Goal: Task Accomplishment & Management: Use online tool/utility

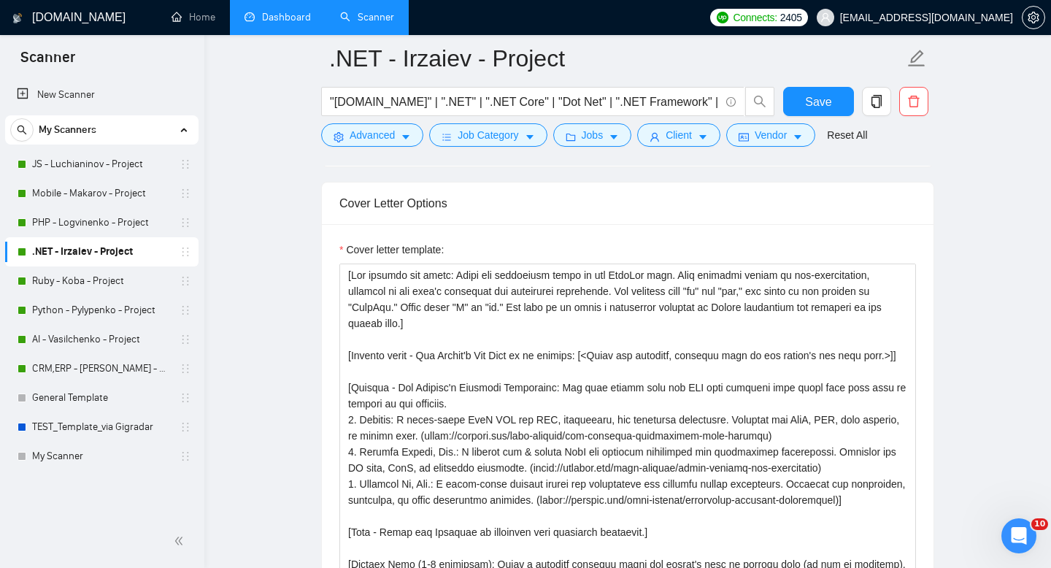
click at [275, 20] on link "Dashboard" at bounding box center [278, 17] width 66 height 12
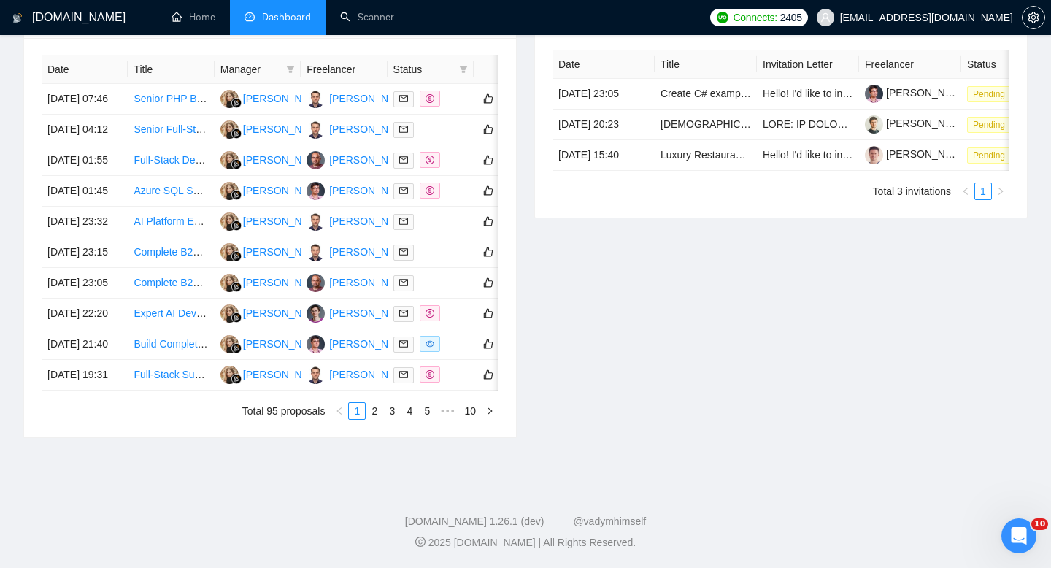
scroll to position [292, 0]
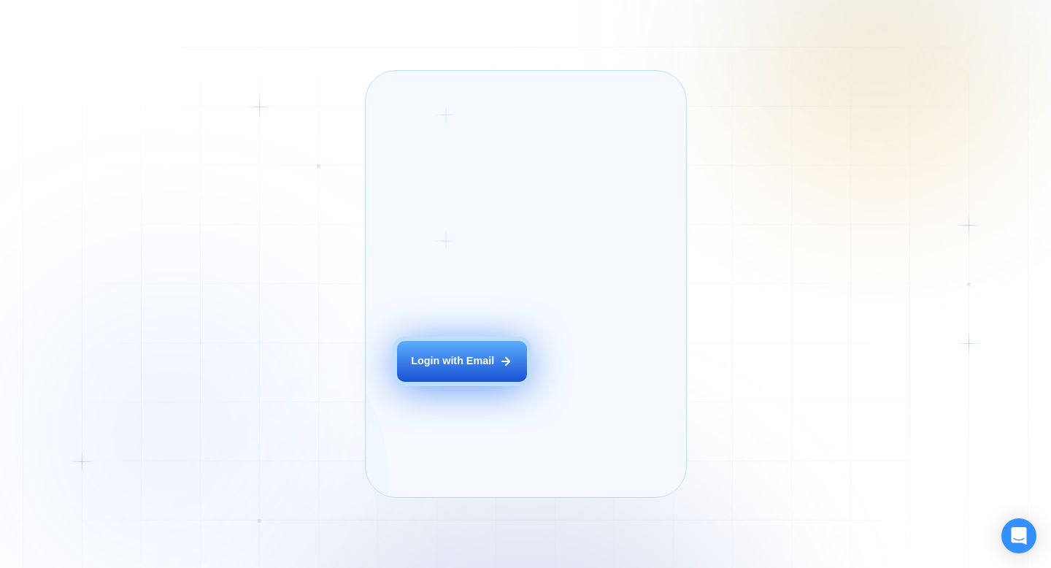
click at [473, 371] on div "Login ‍ Welcome to GigRadar. AI Business Manager for Agencies Login with Email" at bounding box center [479, 284] width 196 height 394
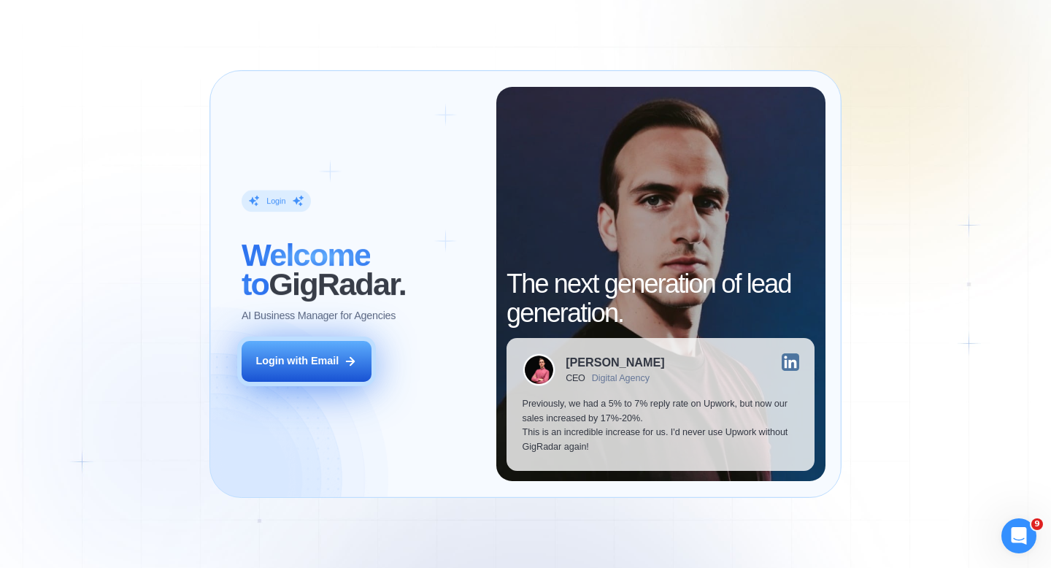
click at [321, 344] on button "Login with Email" at bounding box center [307, 361] width 130 height 41
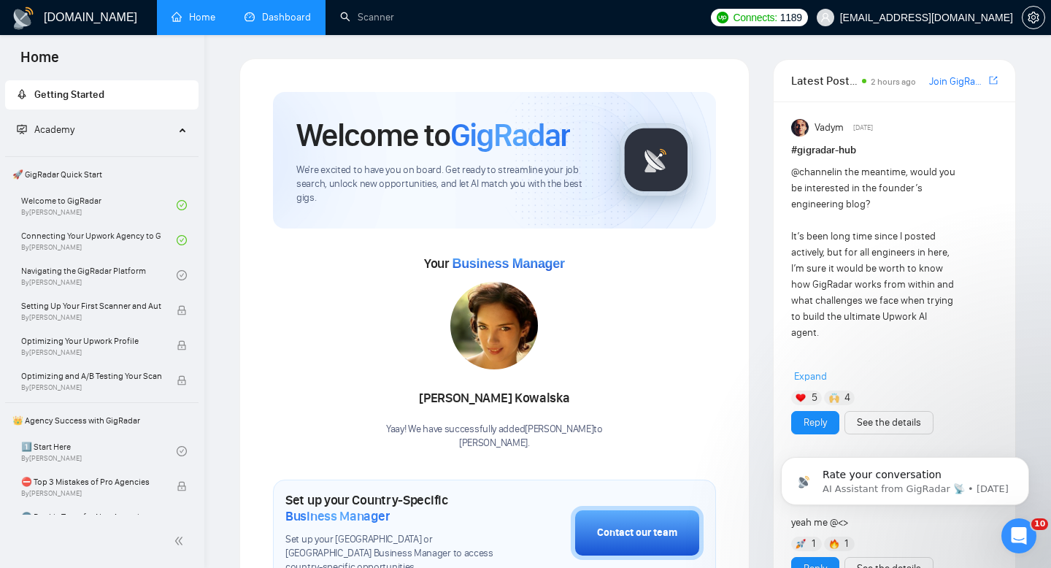
click at [293, 18] on link "Dashboard" at bounding box center [278, 17] width 66 height 12
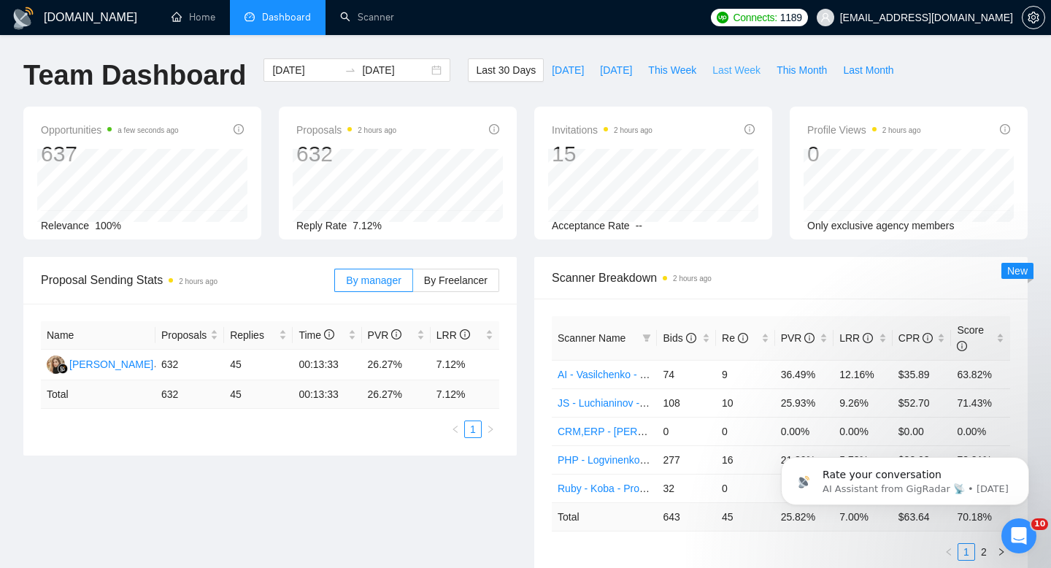
click at [737, 75] on span "Last Week" at bounding box center [737, 70] width 48 height 16
type input "2025-09-22"
type input "2025-09-28"
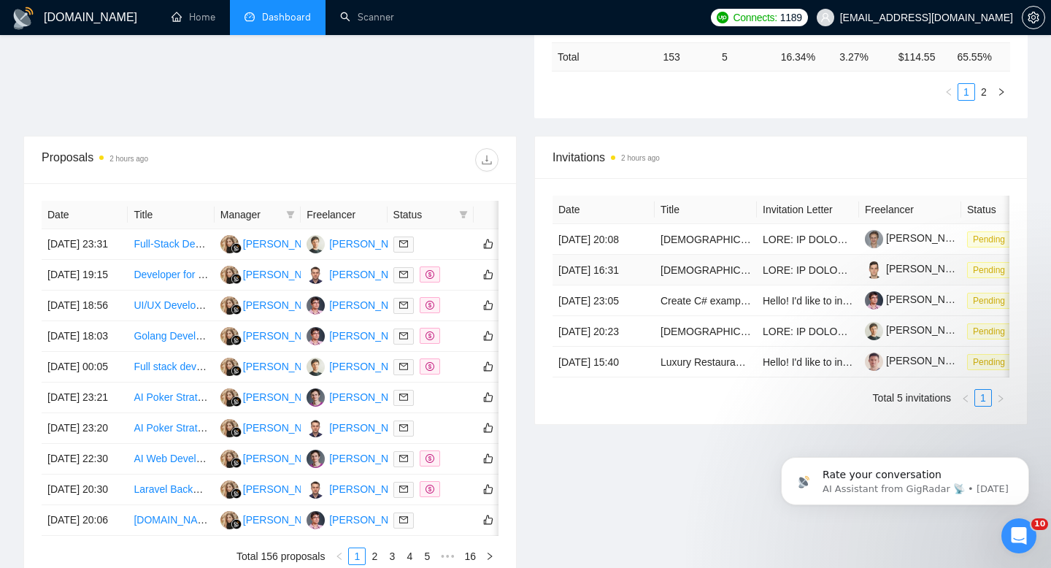
scroll to position [464, 0]
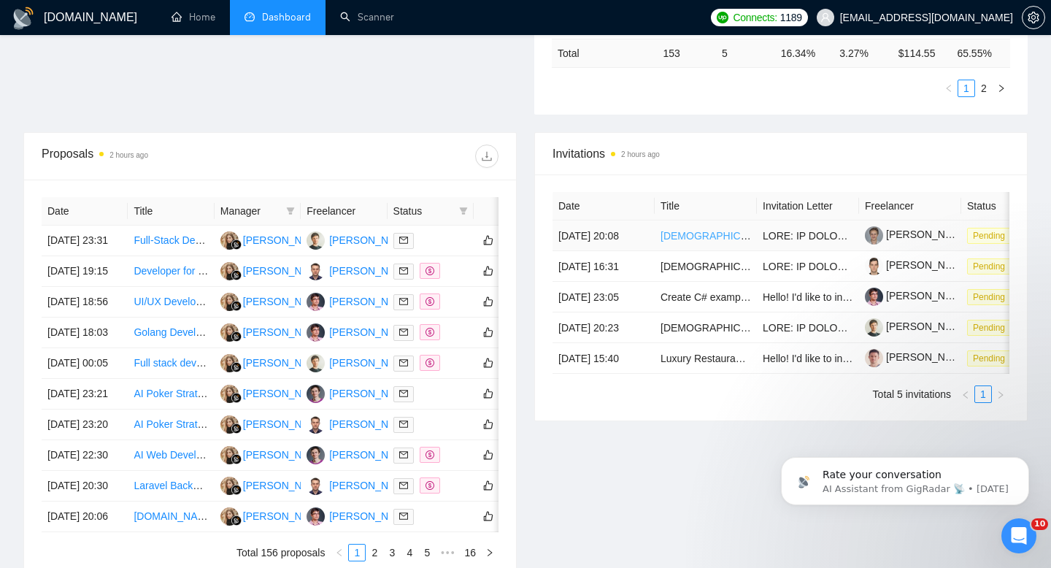
click at [702, 242] on link "[DEMOGRAPHIC_DATA] Speakers of Polish – Talent Bench for Future Managed Service…" at bounding box center [909, 236] width 496 height 12
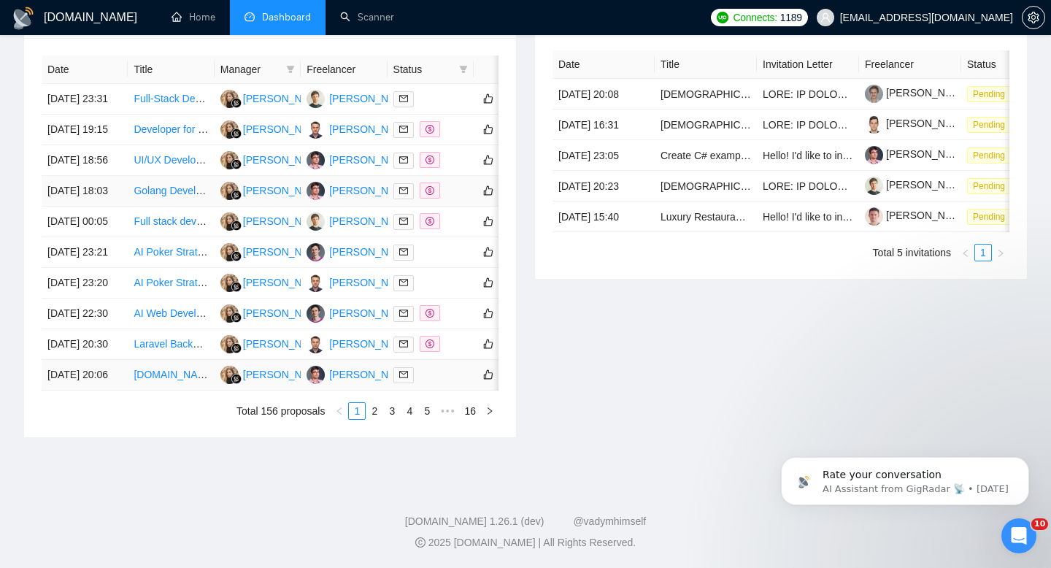
scroll to position [708, 0]
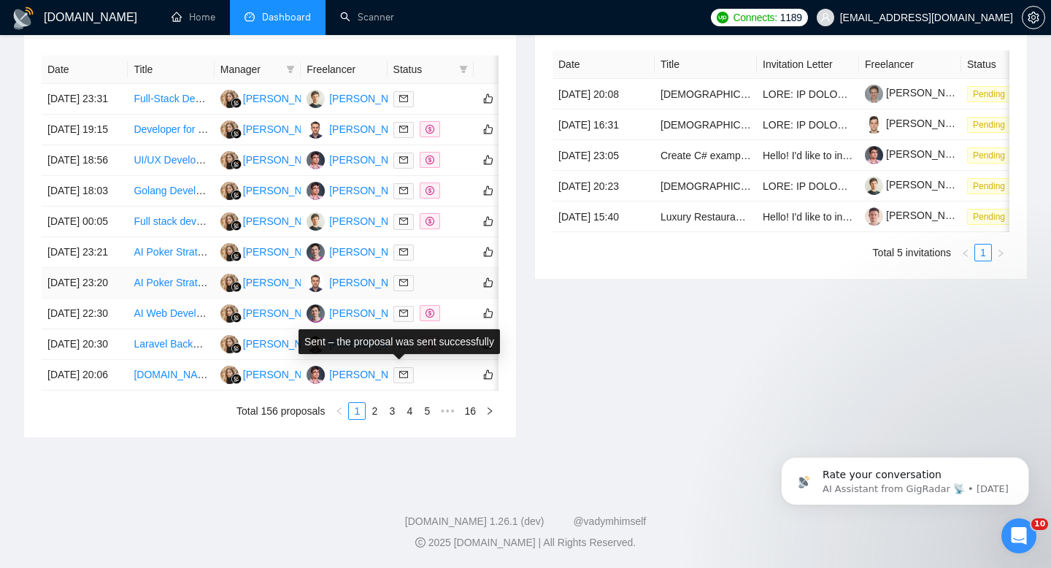
scroll to position [703, 0]
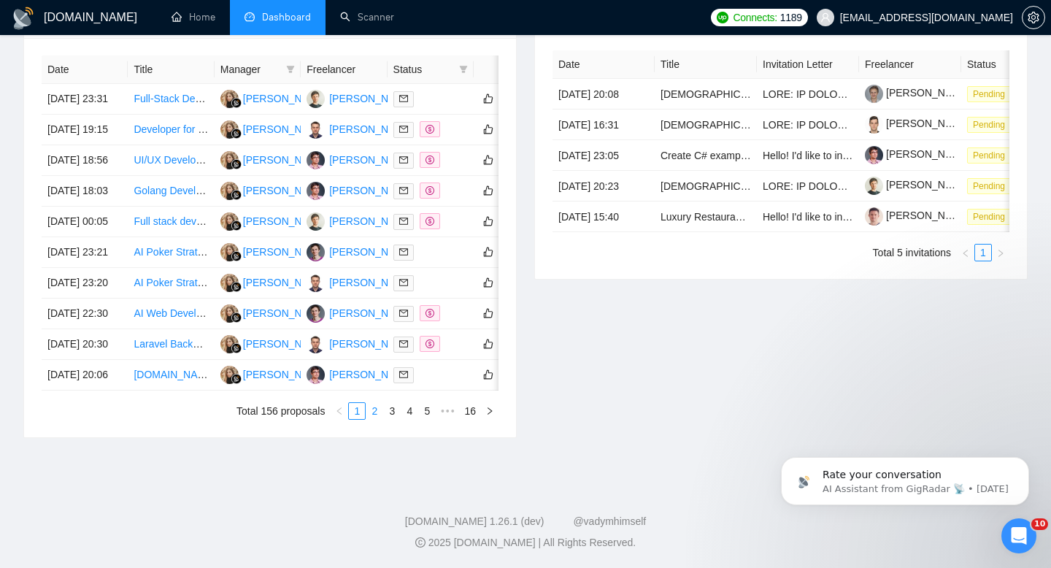
click at [372, 419] on link "2" at bounding box center [374, 411] width 16 height 16
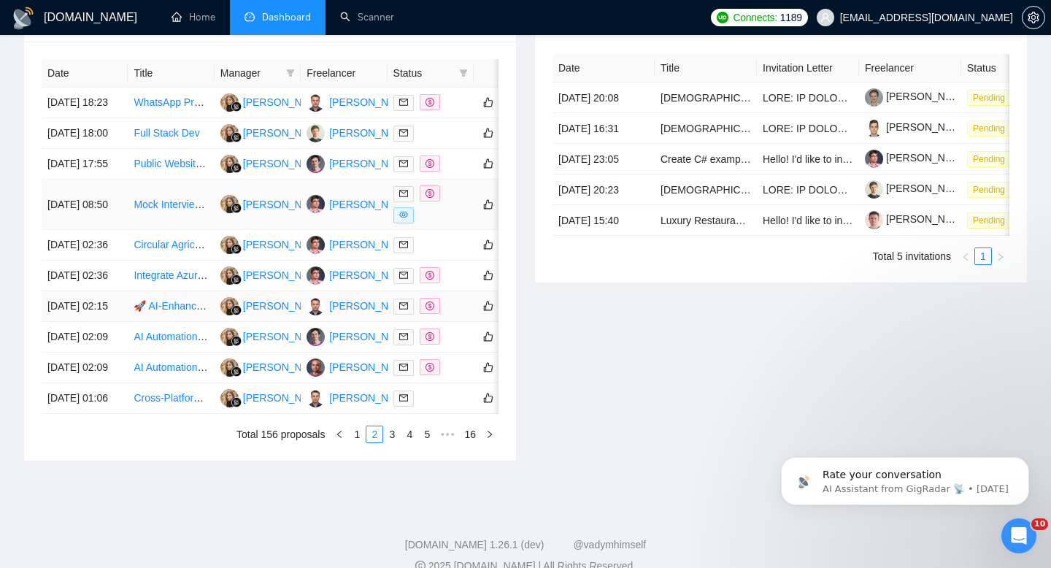
scroll to position [609, 0]
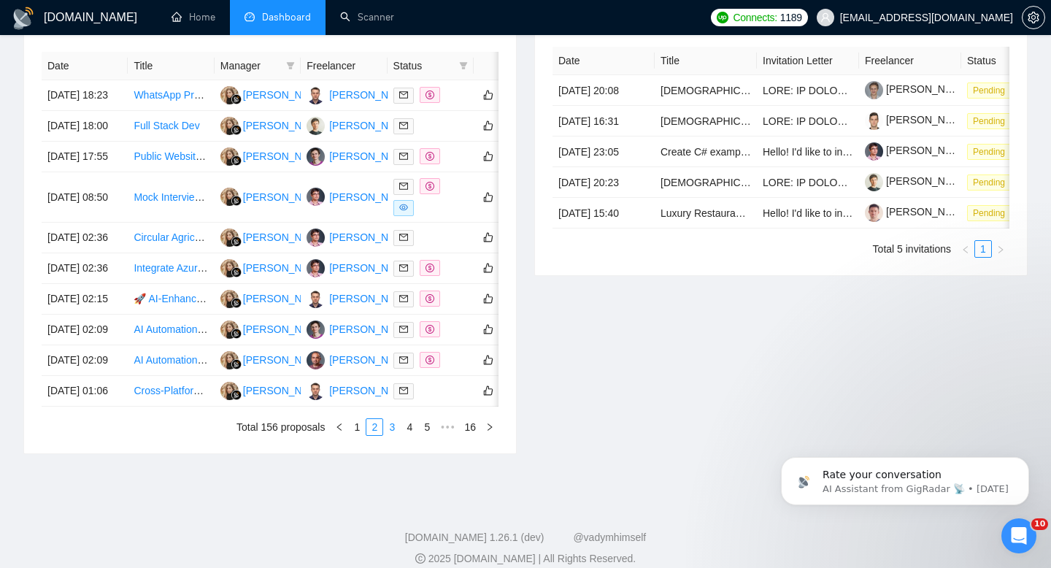
click at [392, 435] on link "3" at bounding box center [392, 427] width 16 height 16
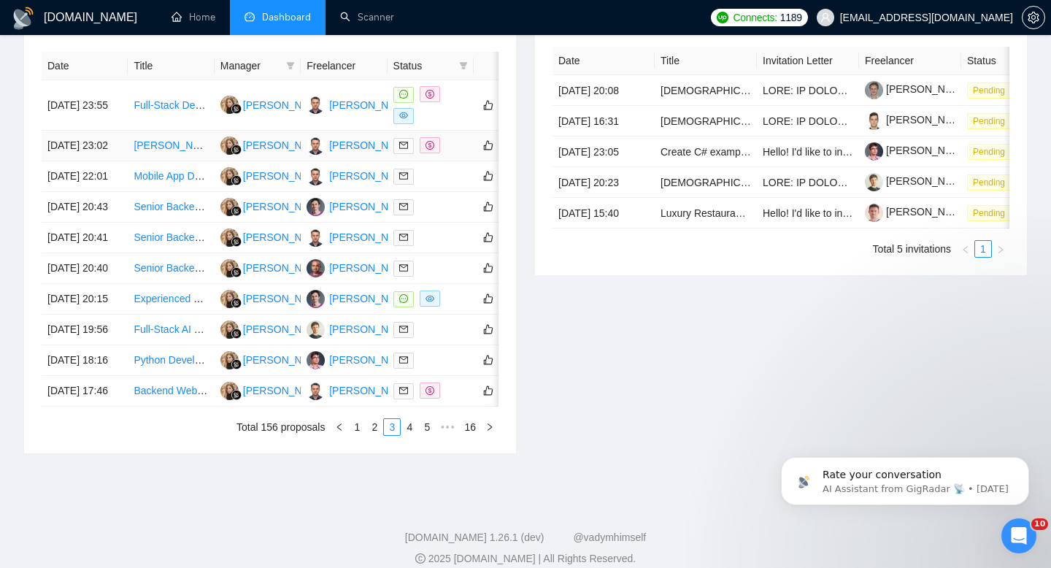
click at [75, 150] on td "26 Sep, 2025 23:02" at bounding box center [85, 146] width 86 height 31
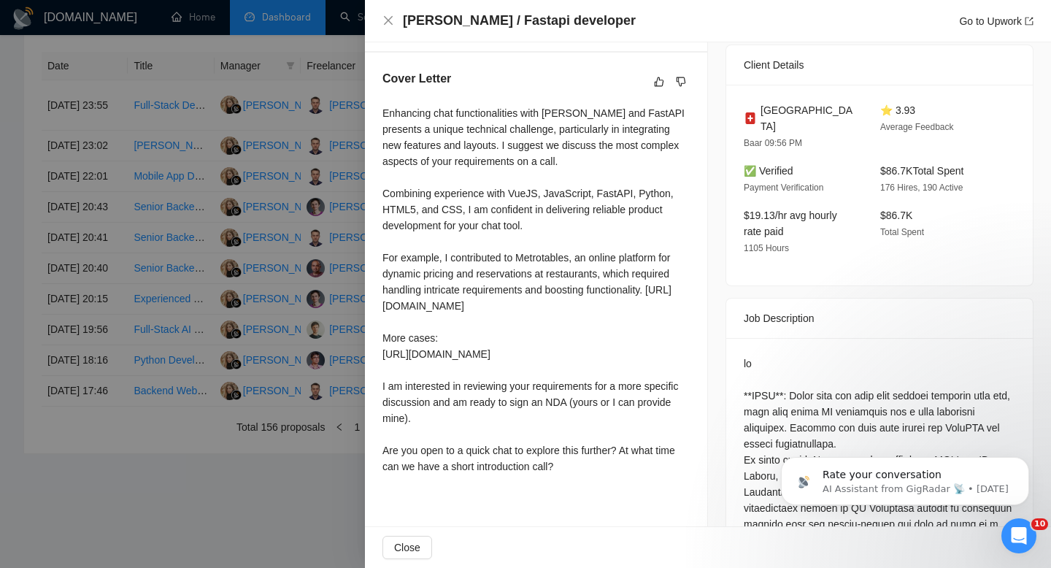
scroll to position [355, 0]
click at [387, 23] on icon "close" at bounding box center [389, 21] width 12 height 12
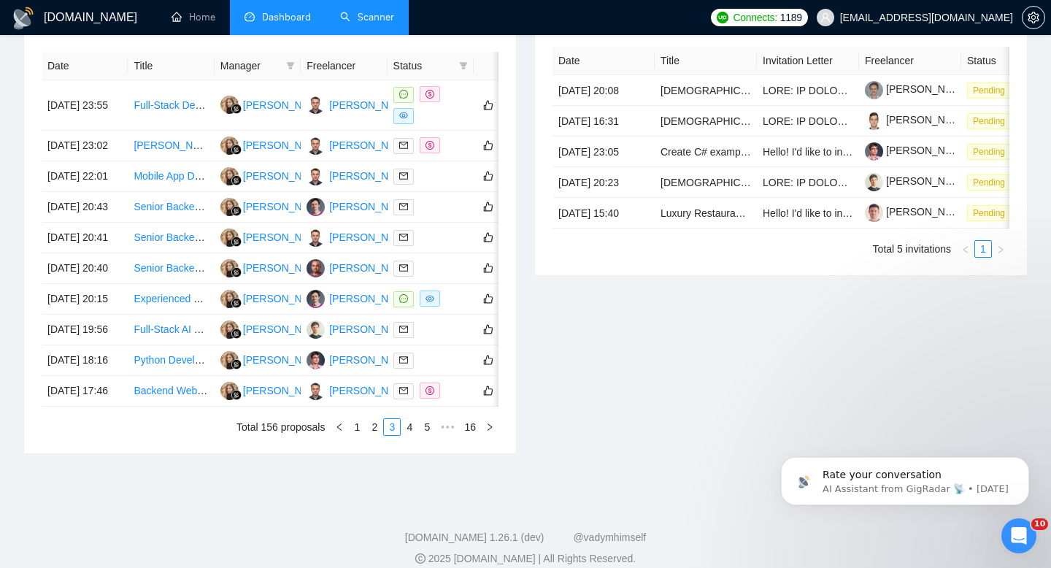
click at [350, 23] on link "Scanner" at bounding box center [367, 17] width 54 height 12
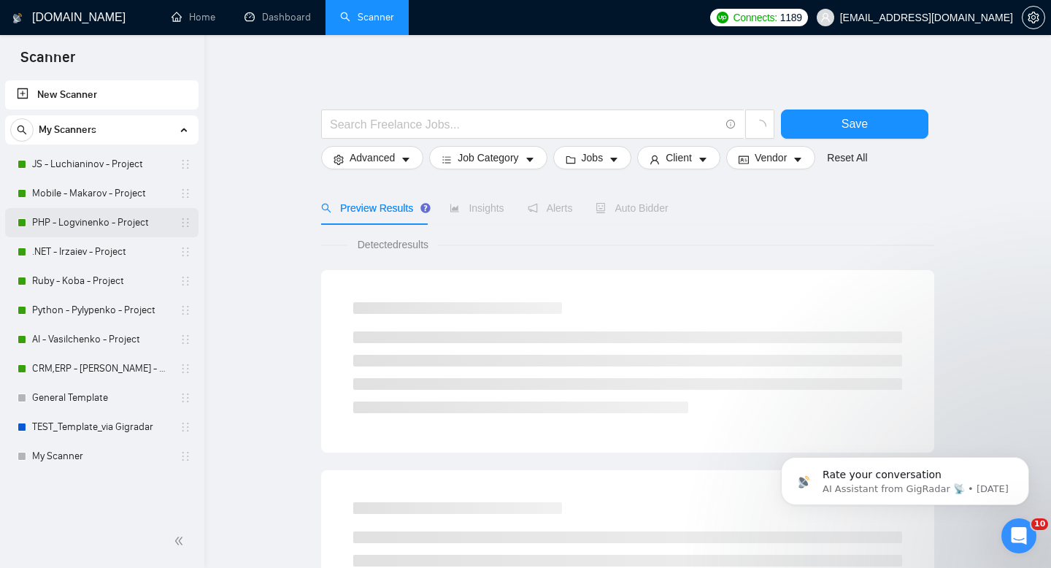
click at [79, 229] on link "PHP - Logvinenko - Project" at bounding box center [101, 222] width 139 height 29
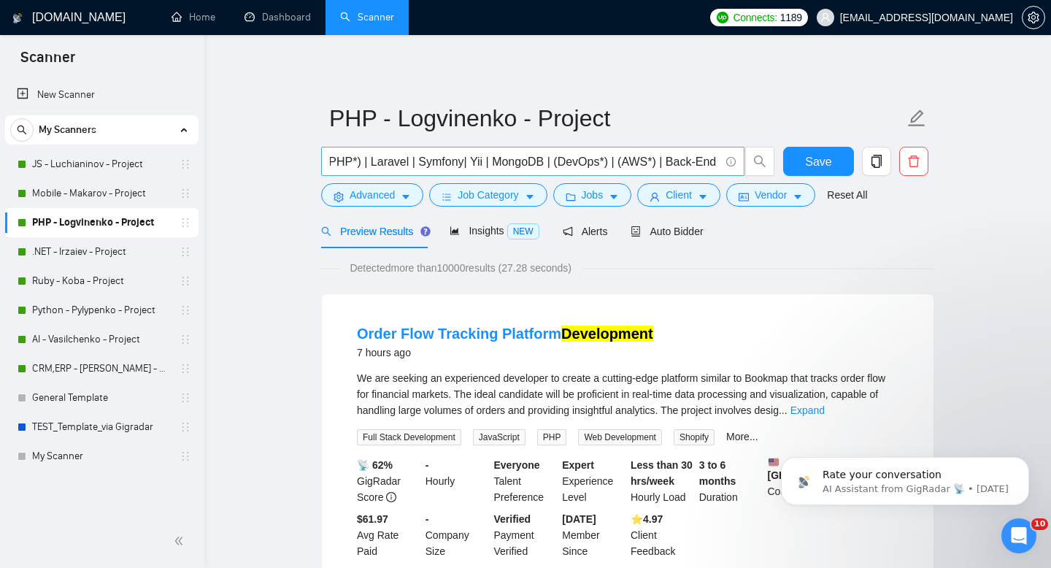
scroll to position [0, 4]
click at [288, 23] on link "Dashboard" at bounding box center [278, 17] width 66 height 12
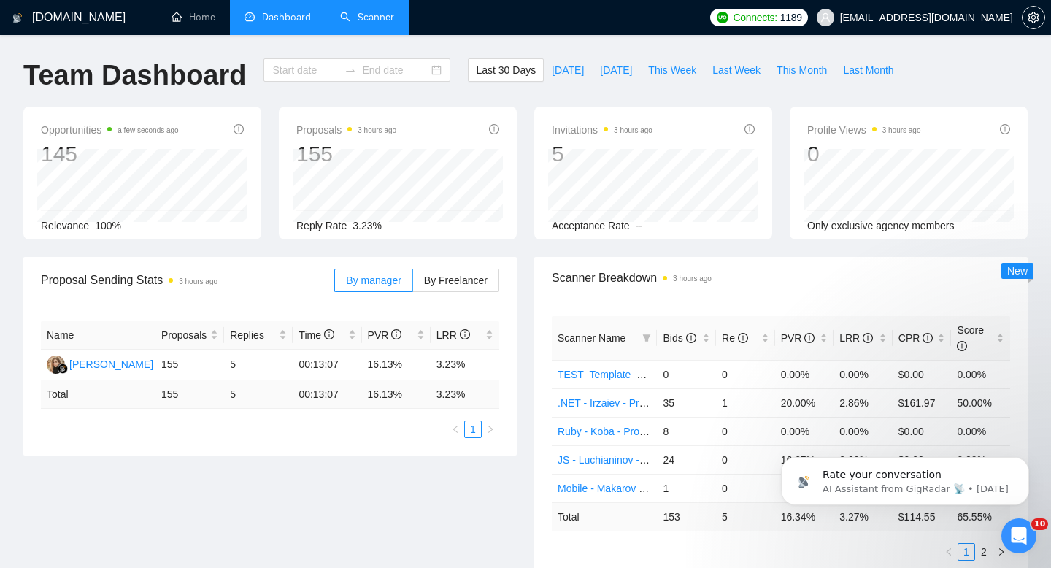
type input "[DATE]"
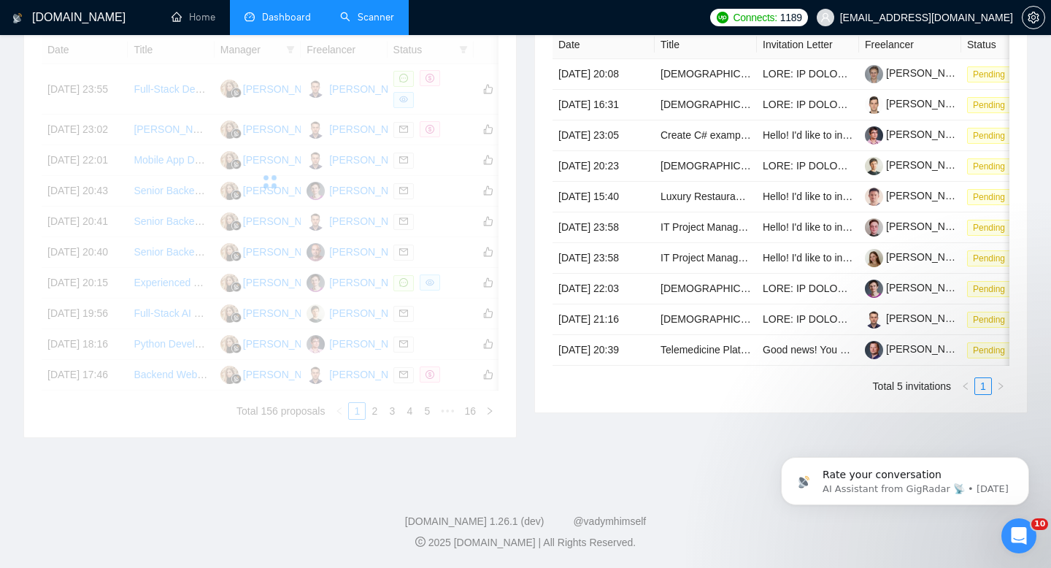
scroll to position [691, 0]
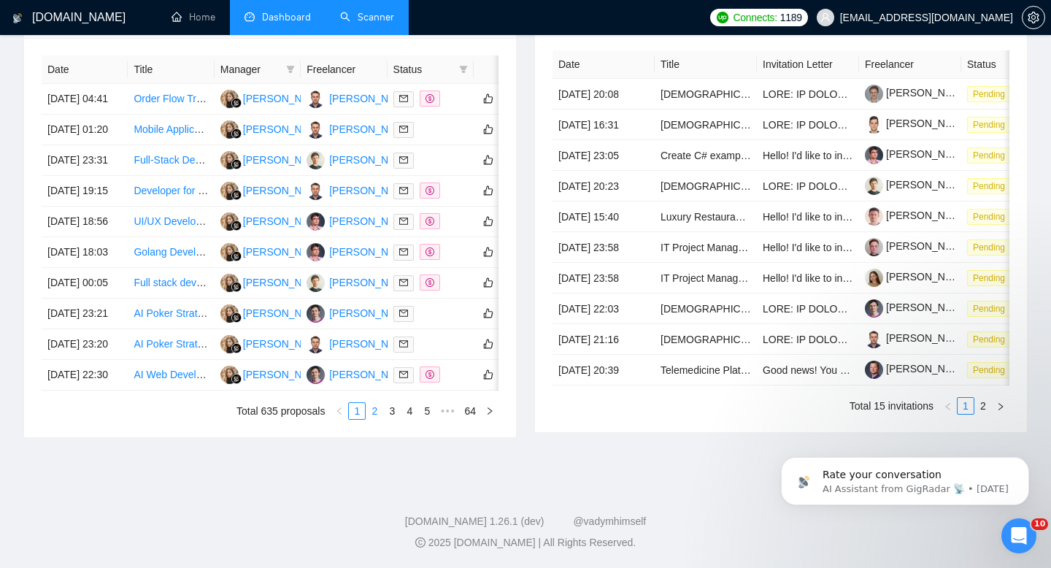
click at [375, 419] on link "2" at bounding box center [374, 411] width 16 height 16
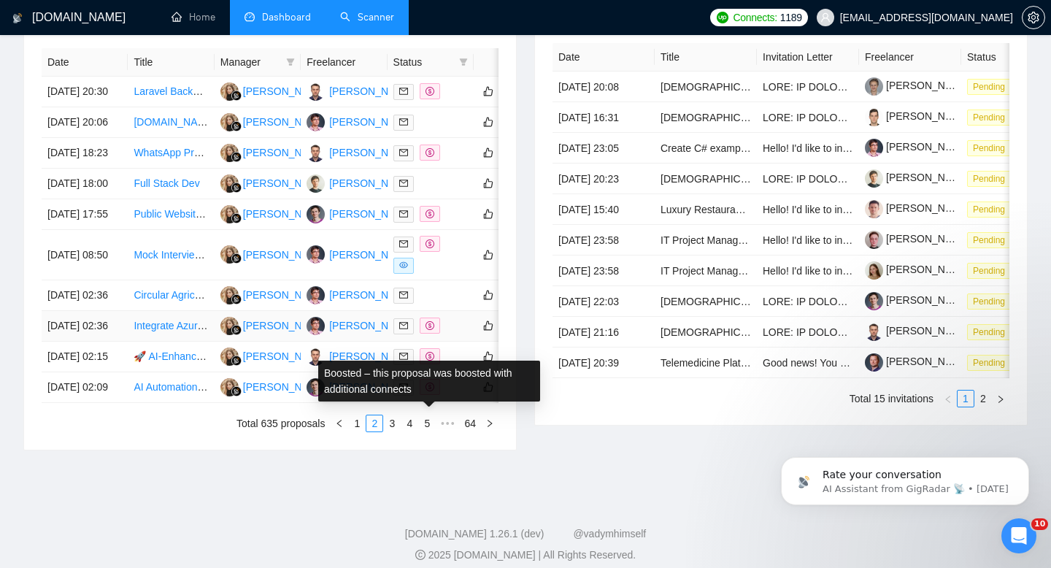
scroll to position [632, 0]
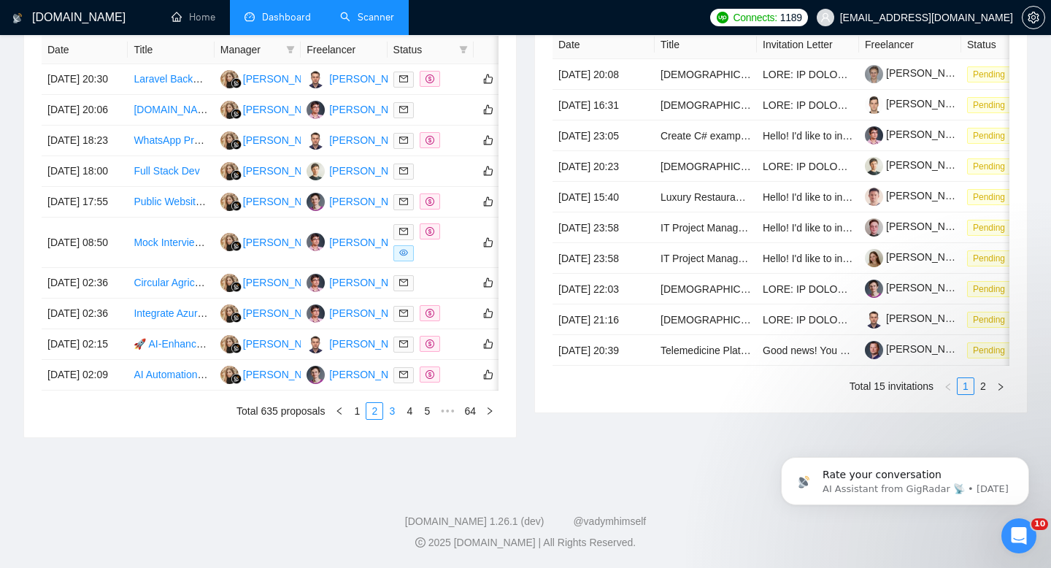
click at [392, 419] on link "3" at bounding box center [392, 411] width 16 height 16
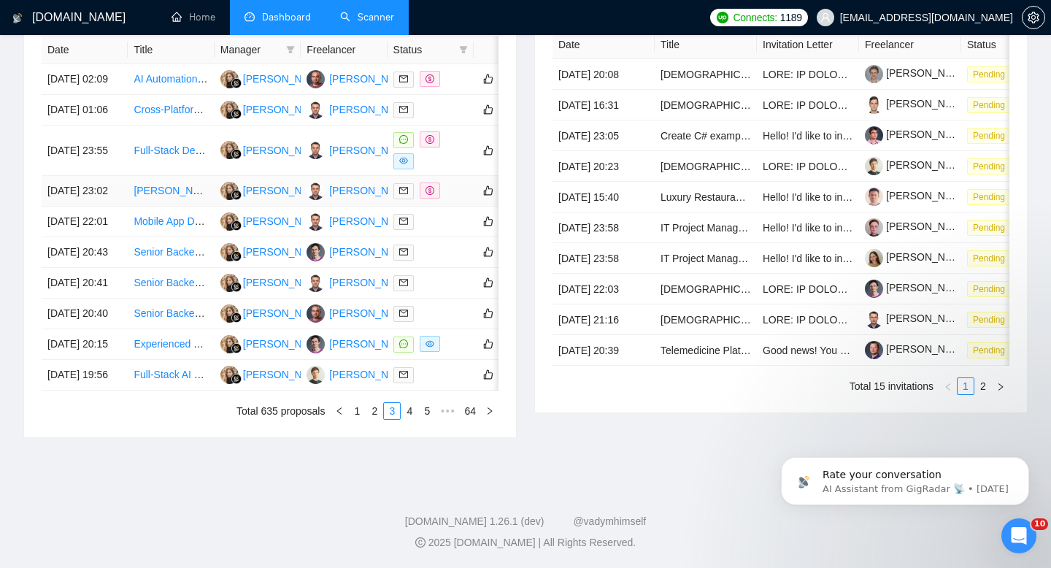
click at [171, 196] on link "VueJS Developer / Fastapi developer" at bounding box center [221, 191] width 174 height 12
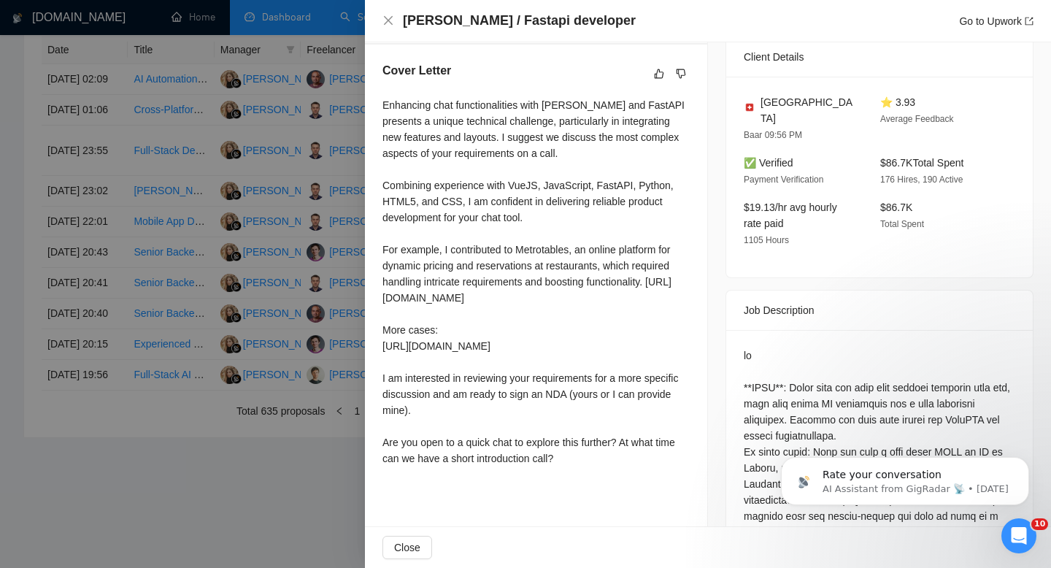
scroll to position [365, 0]
click at [386, 19] on icon "close" at bounding box center [388, 20] width 9 height 9
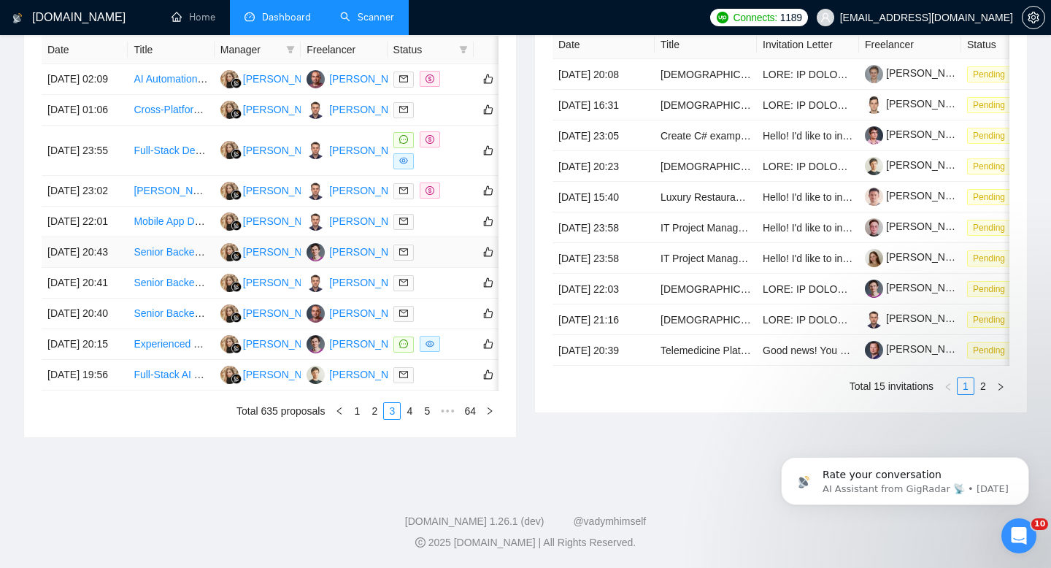
scroll to position [0, 0]
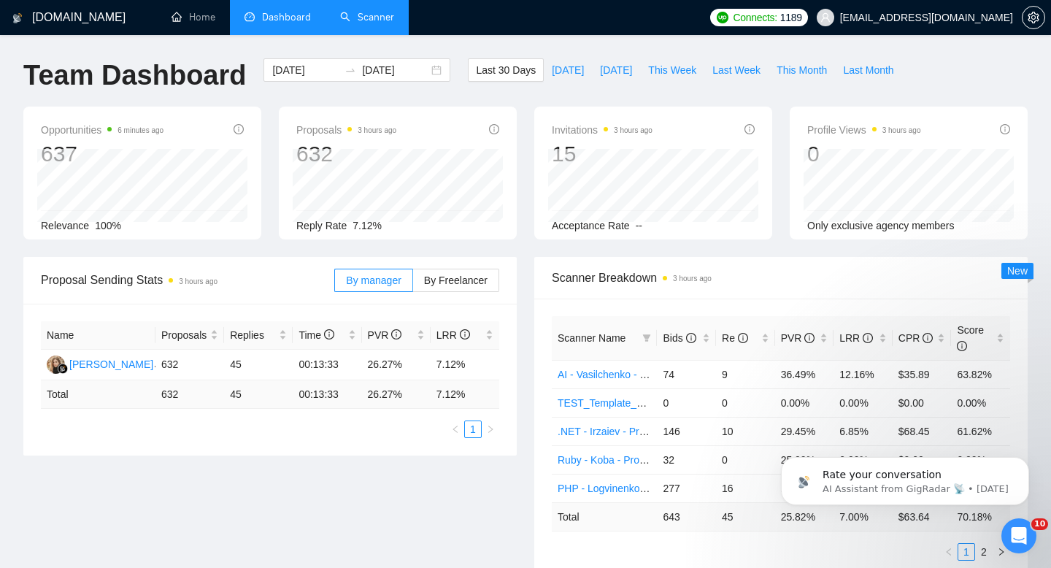
click at [369, 20] on link "Scanner" at bounding box center [367, 17] width 54 height 12
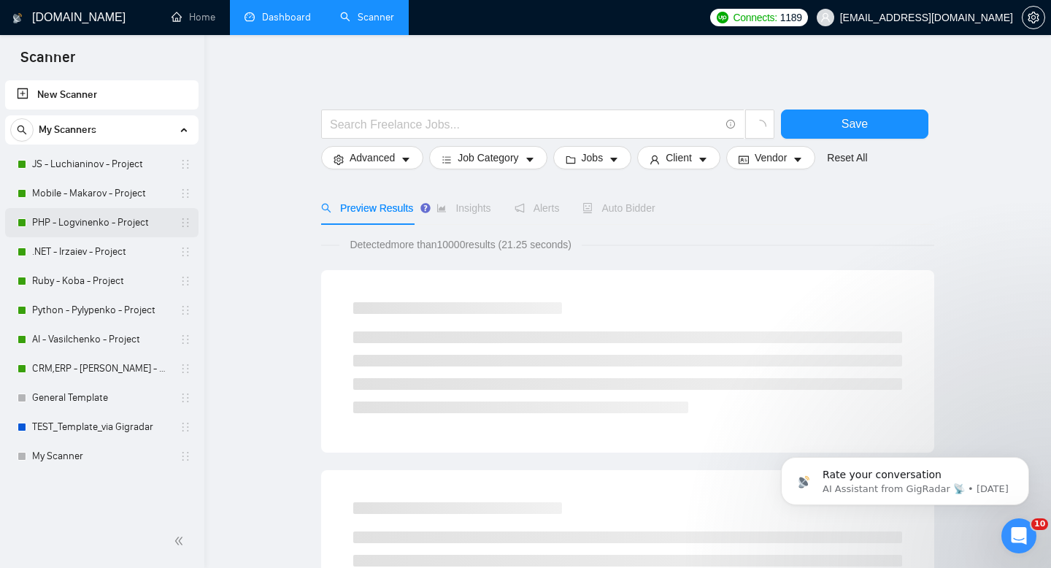
click at [78, 222] on link "PHP - Logvinenko - Project" at bounding box center [101, 222] width 139 height 29
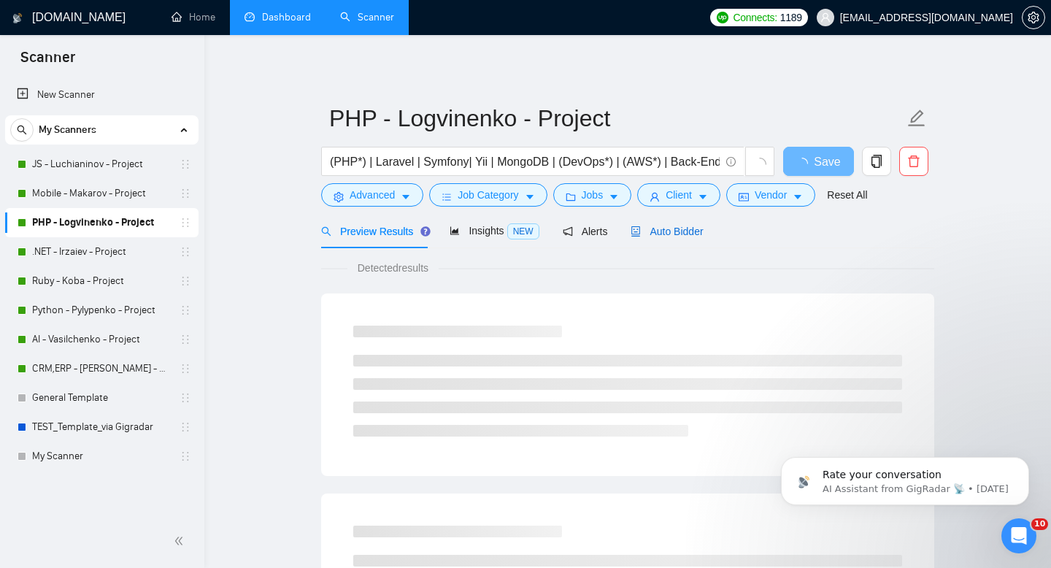
click at [688, 231] on span "Auto Bidder" at bounding box center [667, 232] width 72 height 12
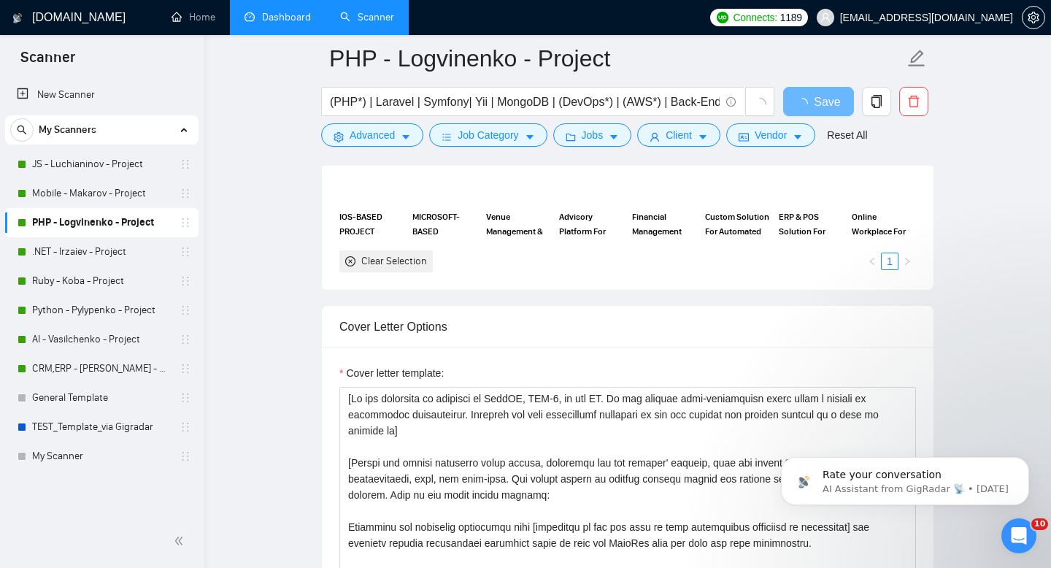
scroll to position [1276, 0]
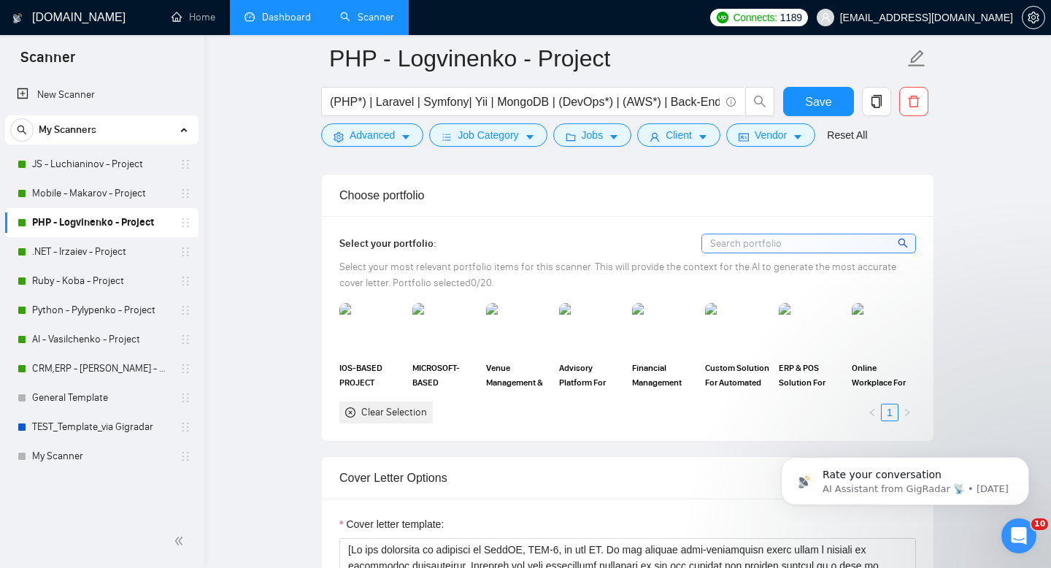
click at [271, 23] on link "Dashboard" at bounding box center [278, 17] width 66 height 12
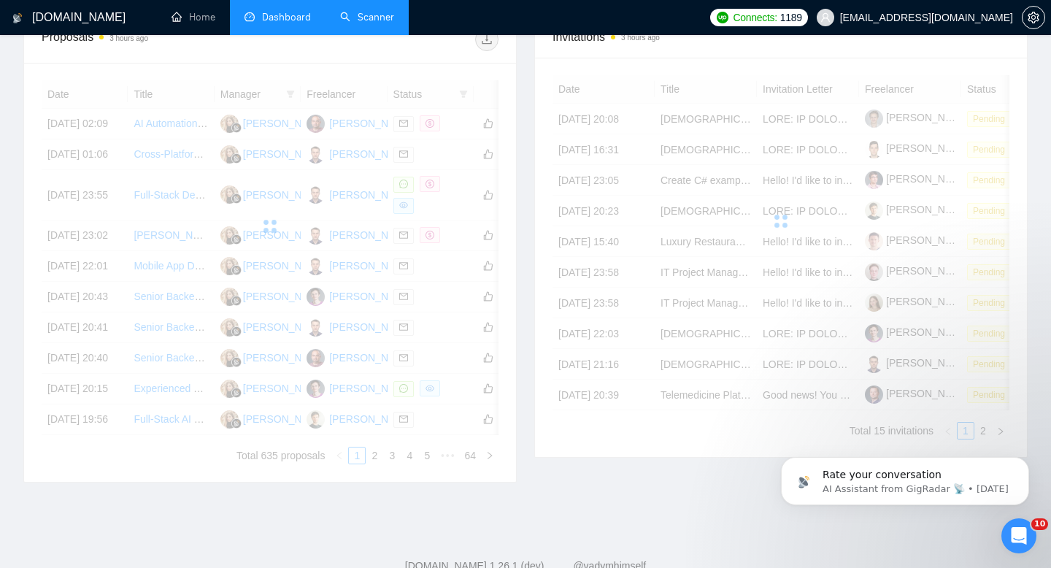
scroll to position [739, 0]
